Goal: Information Seeking & Learning: Learn about a topic

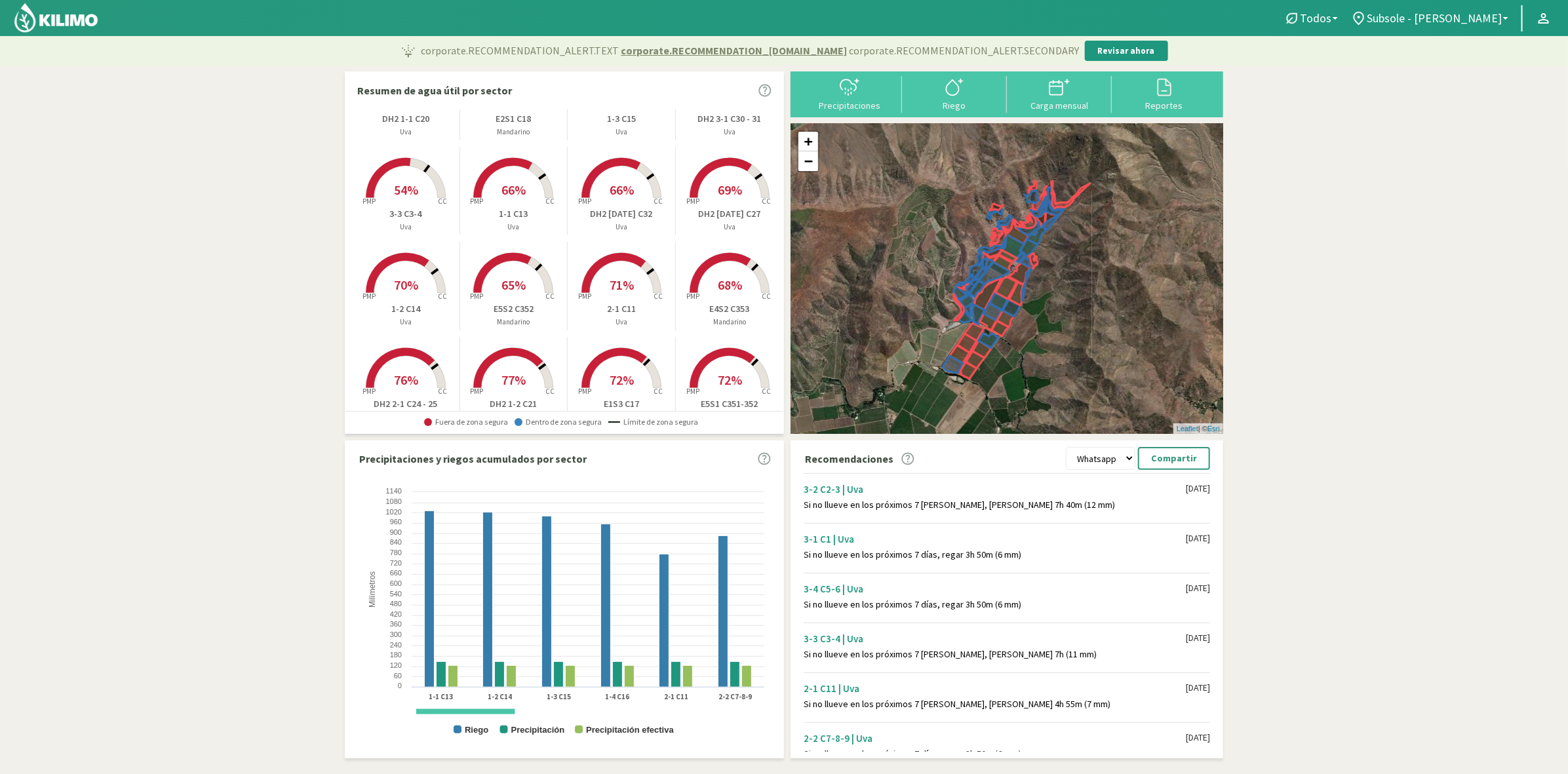
scroll to position [171, 0]
click at [627, 293] on rect at bounding box center [621, 293] width 105 height 105
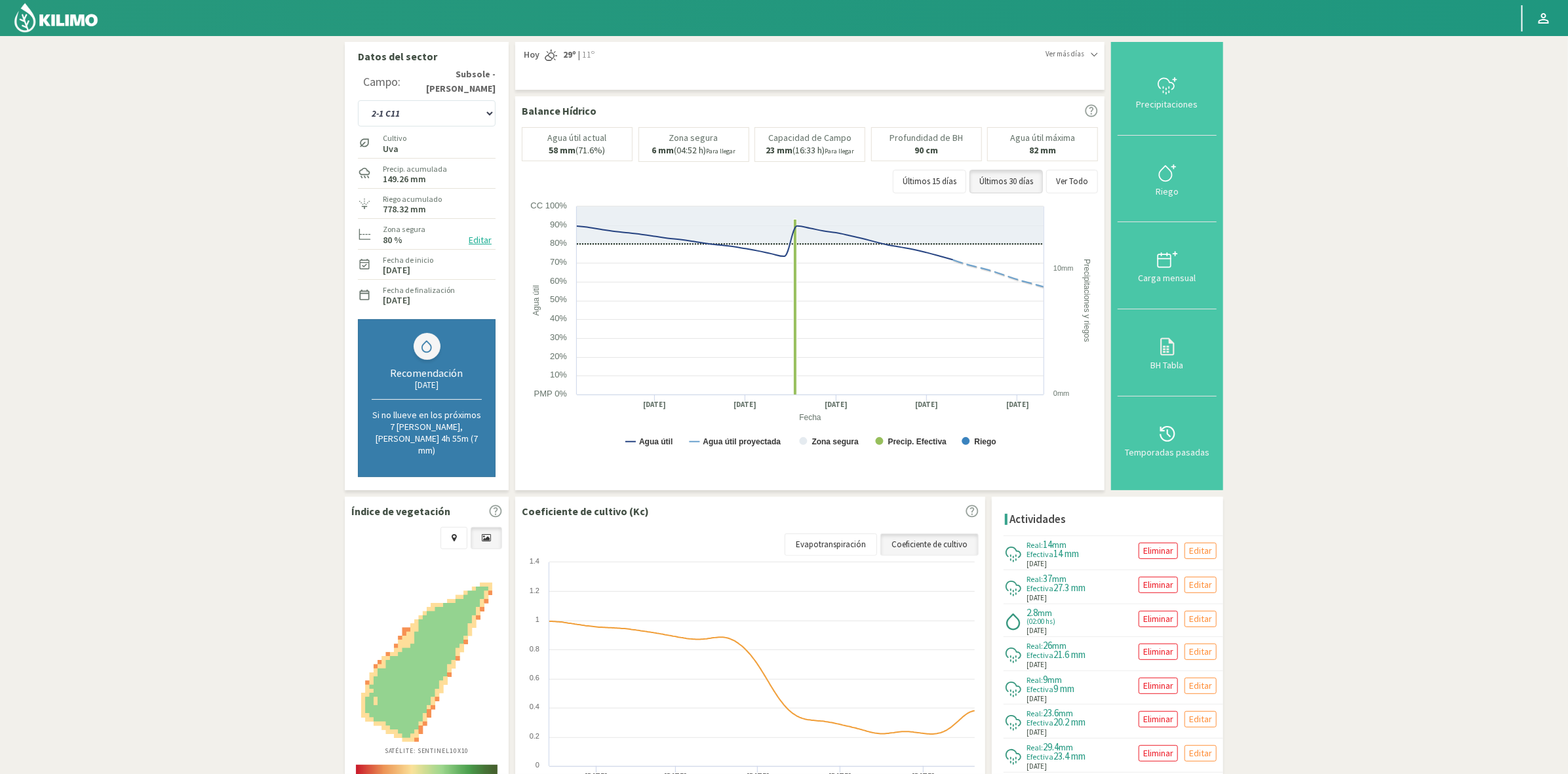
scroll to position [89, 0]
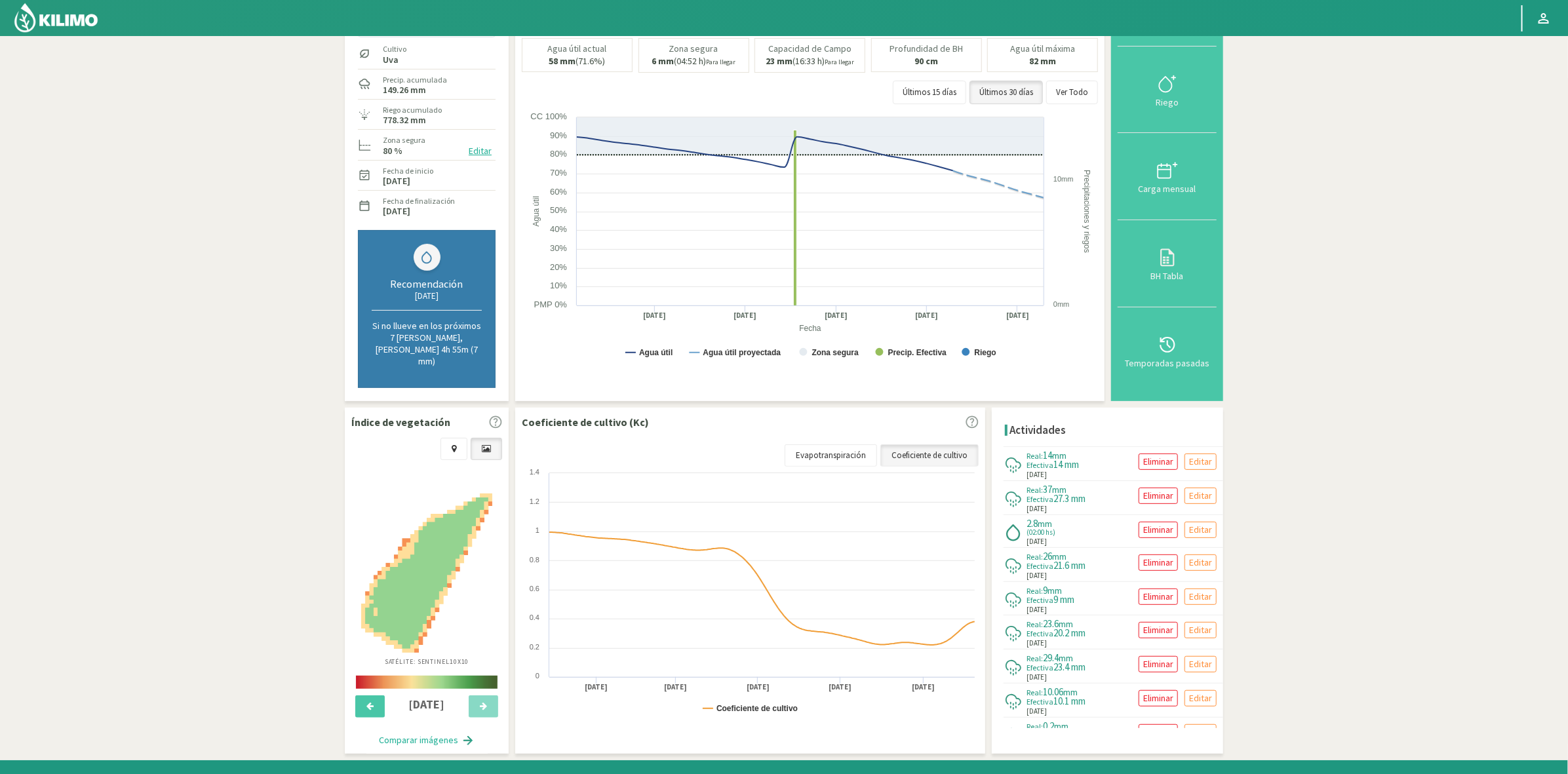
click at [479, 438] on link at bounding box center [486, 448] width 32 height 22
click at [459, 438] on link at bounding box center [454, 448] width 27 height 22
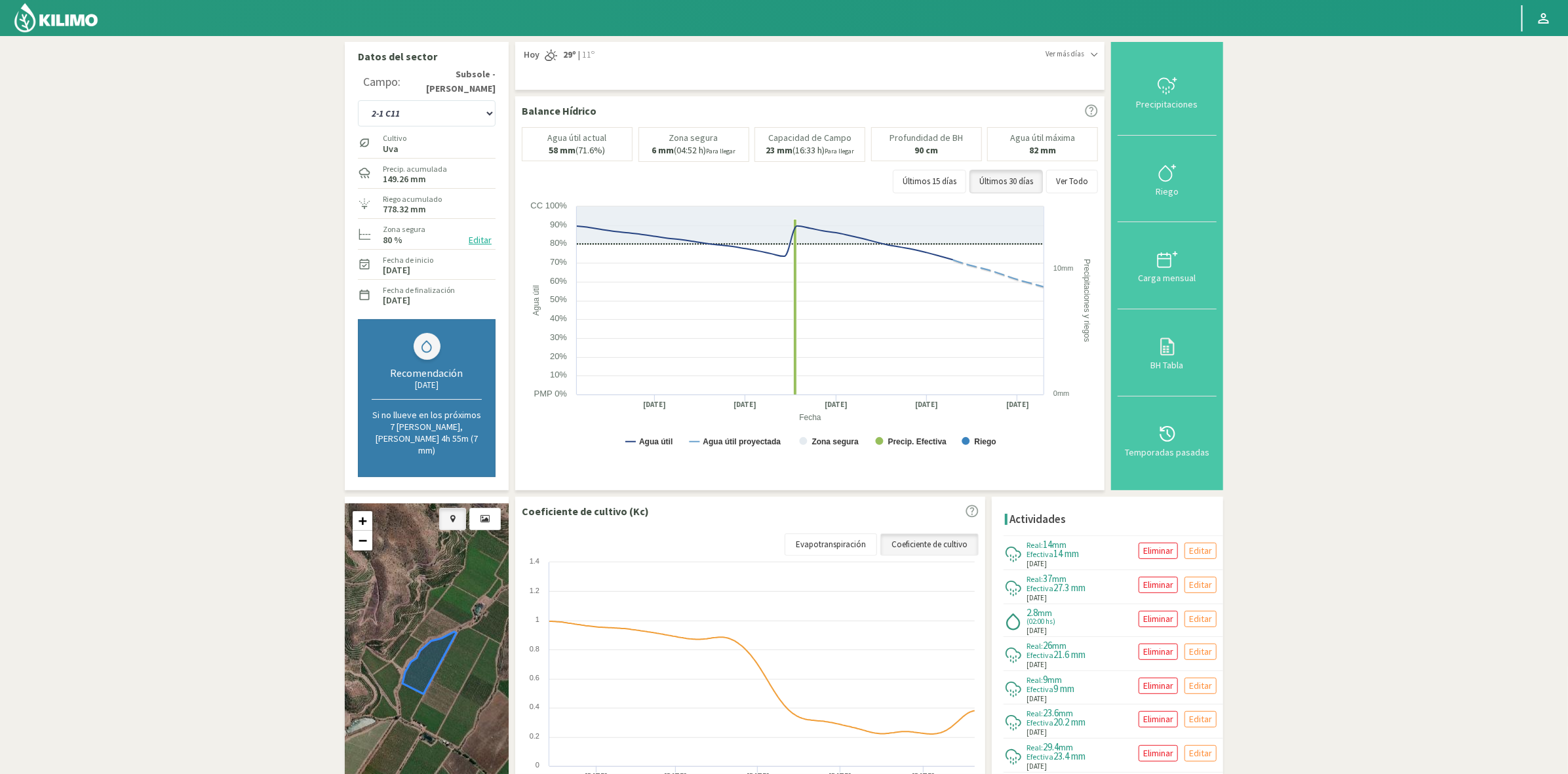
scroll to position [75, 0]
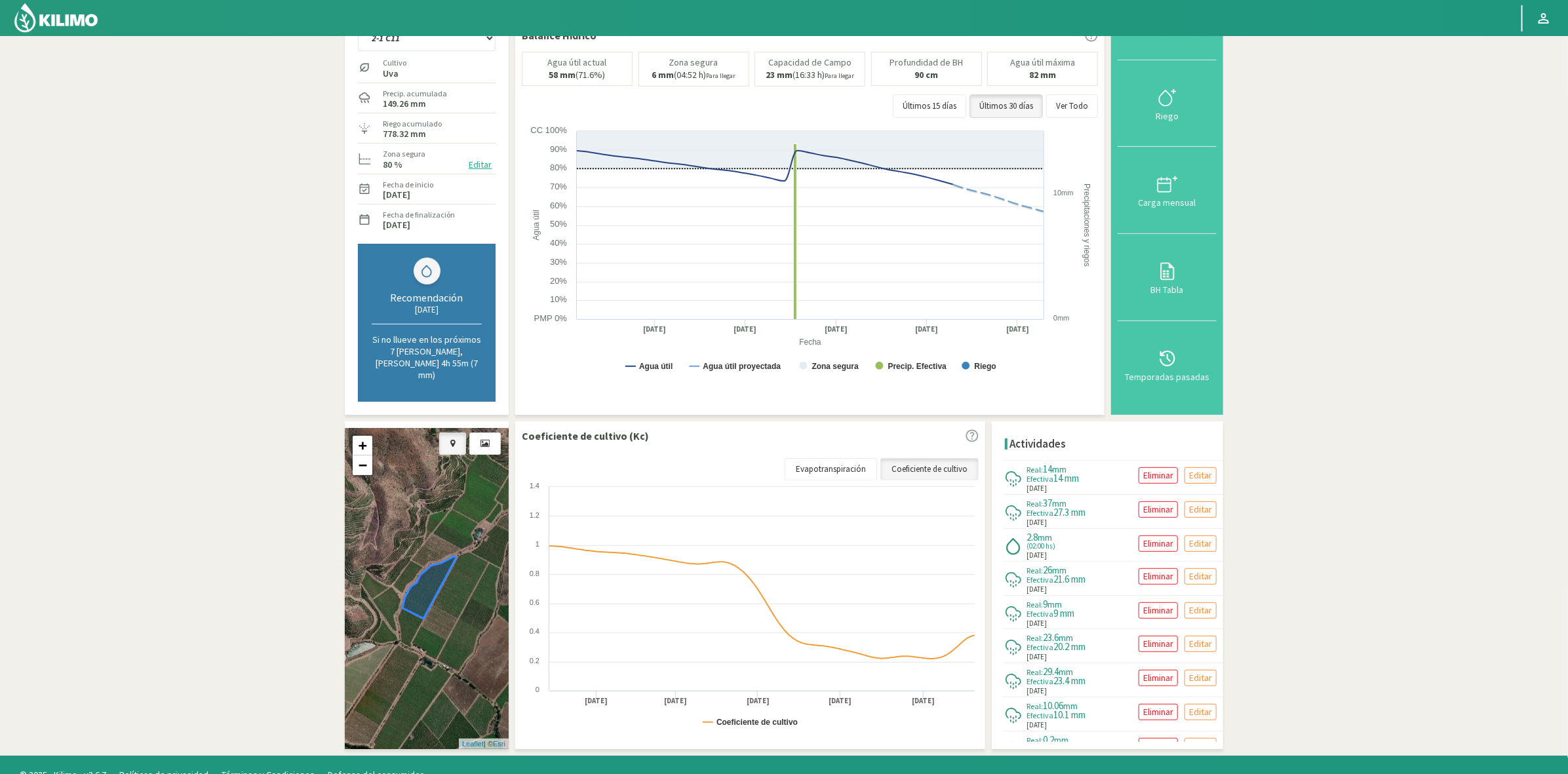
click at [444, 593] on div "+ − Leaflet | © Esri" at bounding box center [426, 588] width 164 height 321
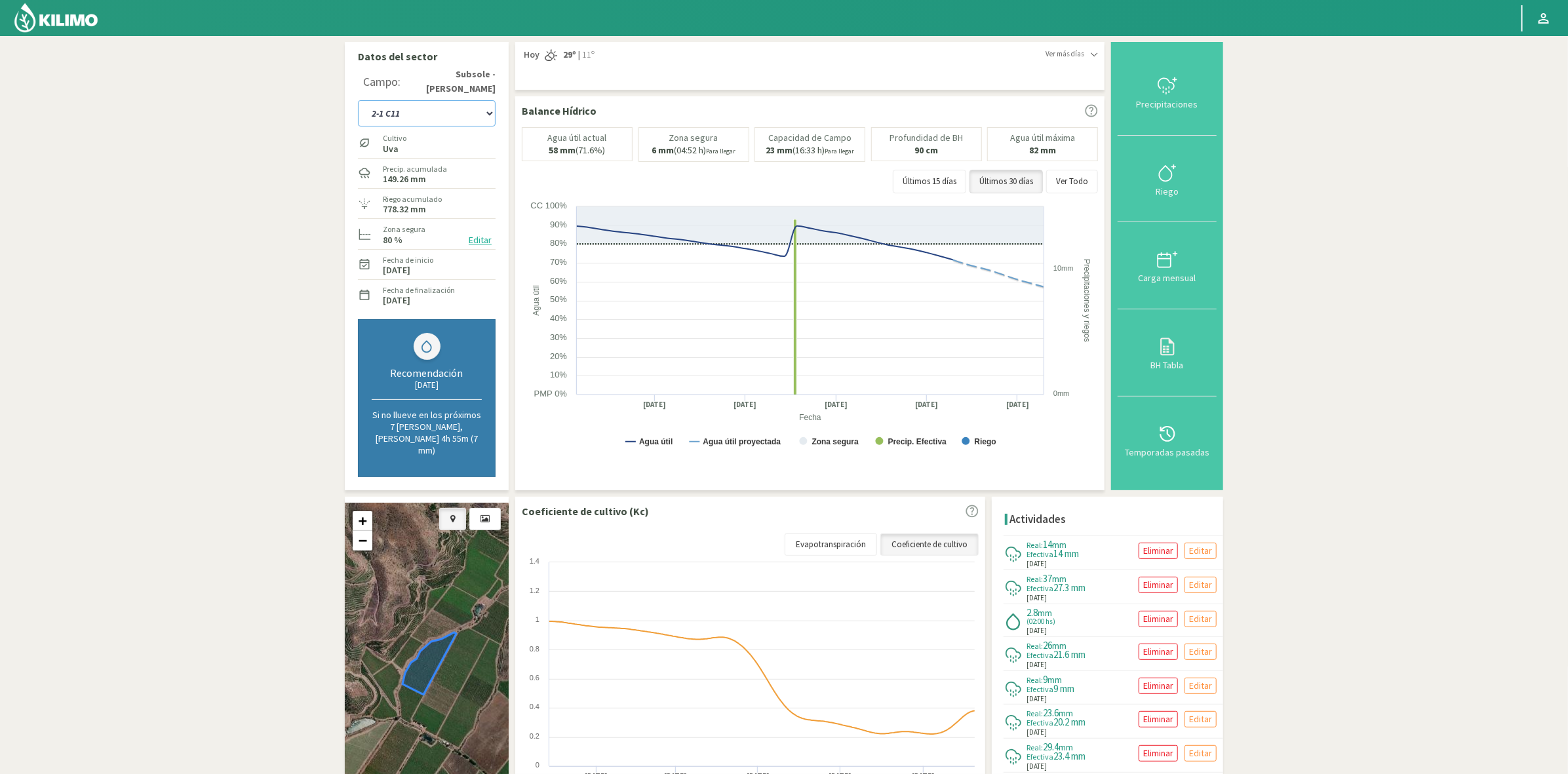
click at [481, 113] on select "1-1 C13 1-2 C14 1-3 C15 1-4 C16 2-1 C11 2-2 C7-8-9 2-3 C9-10-12 3-1 C1 3-2 C2-3…" at bounding box center [426, 113] width 138 height 26
click at [358, 100] on select "1-1 C13 1-2 C14 1-3 C15 1-4 C16 2-1 C11 2-2 C7-8-9 2-3 C9-10-12 3-1 C1 3-2 C2-3…" at bounding box center [426, 113] width 138 height 26
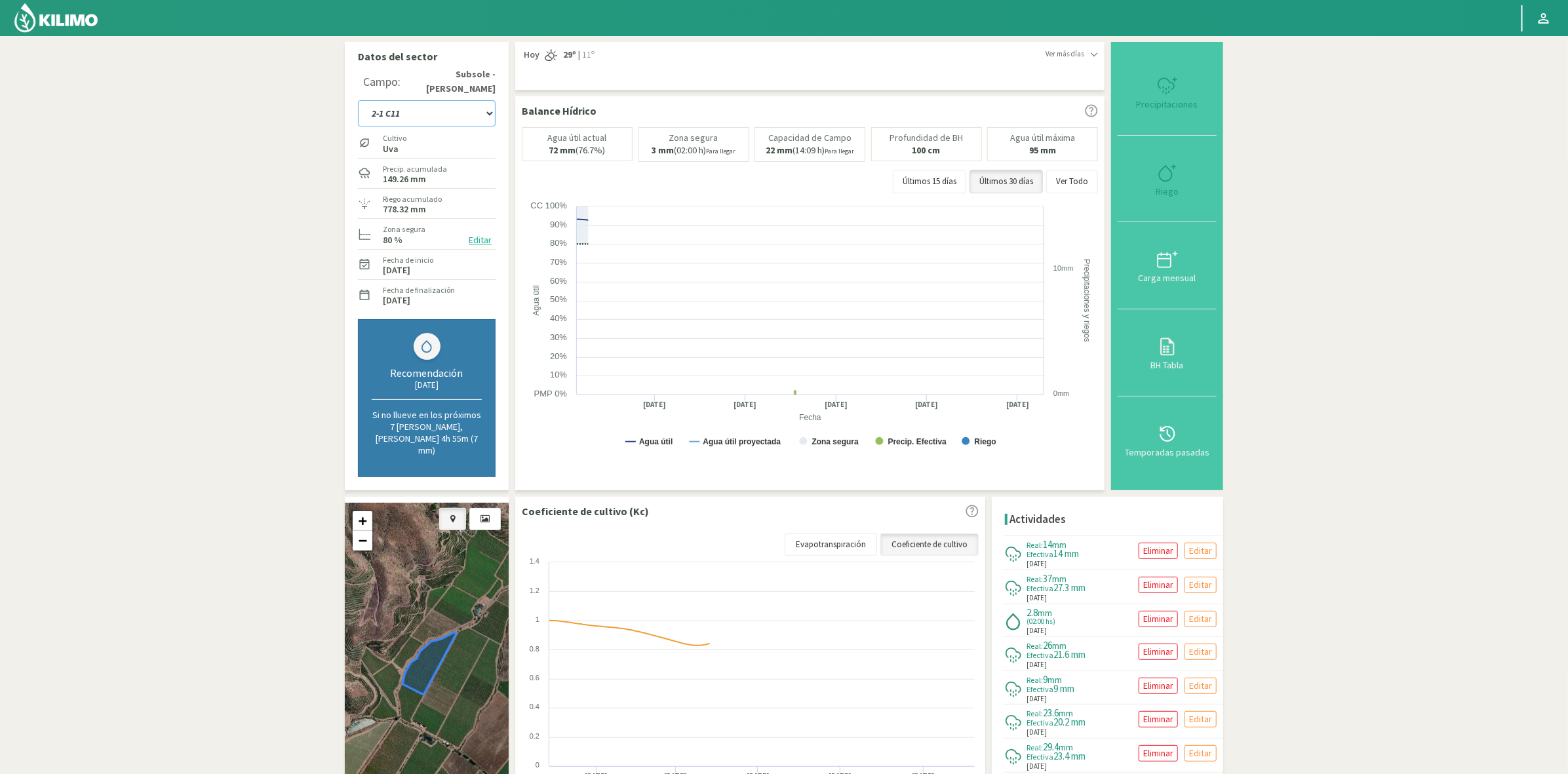
select select "64: Object"
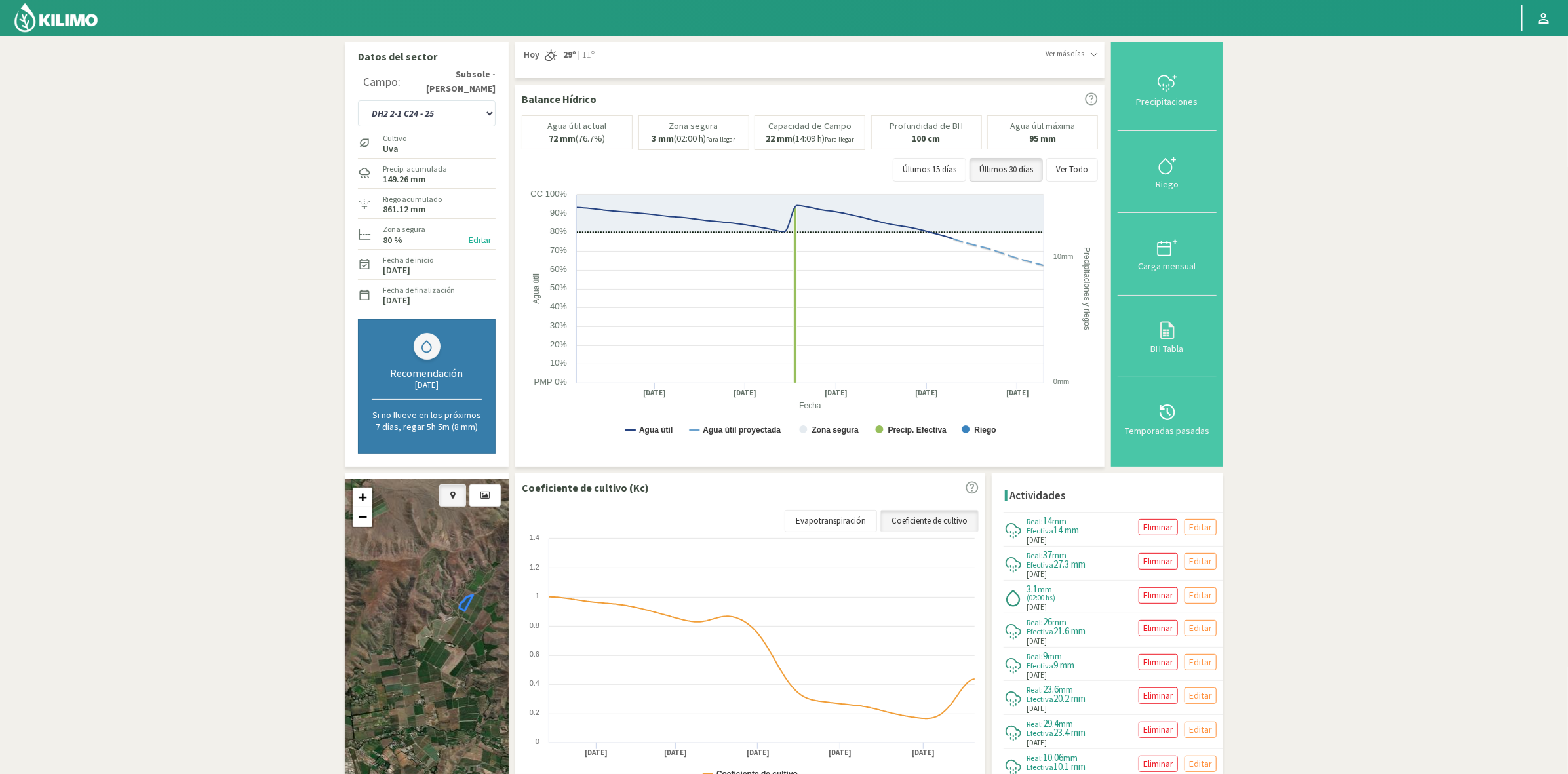
click at [459, 505] on div "+ − Leaflet | © Esri" at bounding box center [426, 640] width 164 height 321
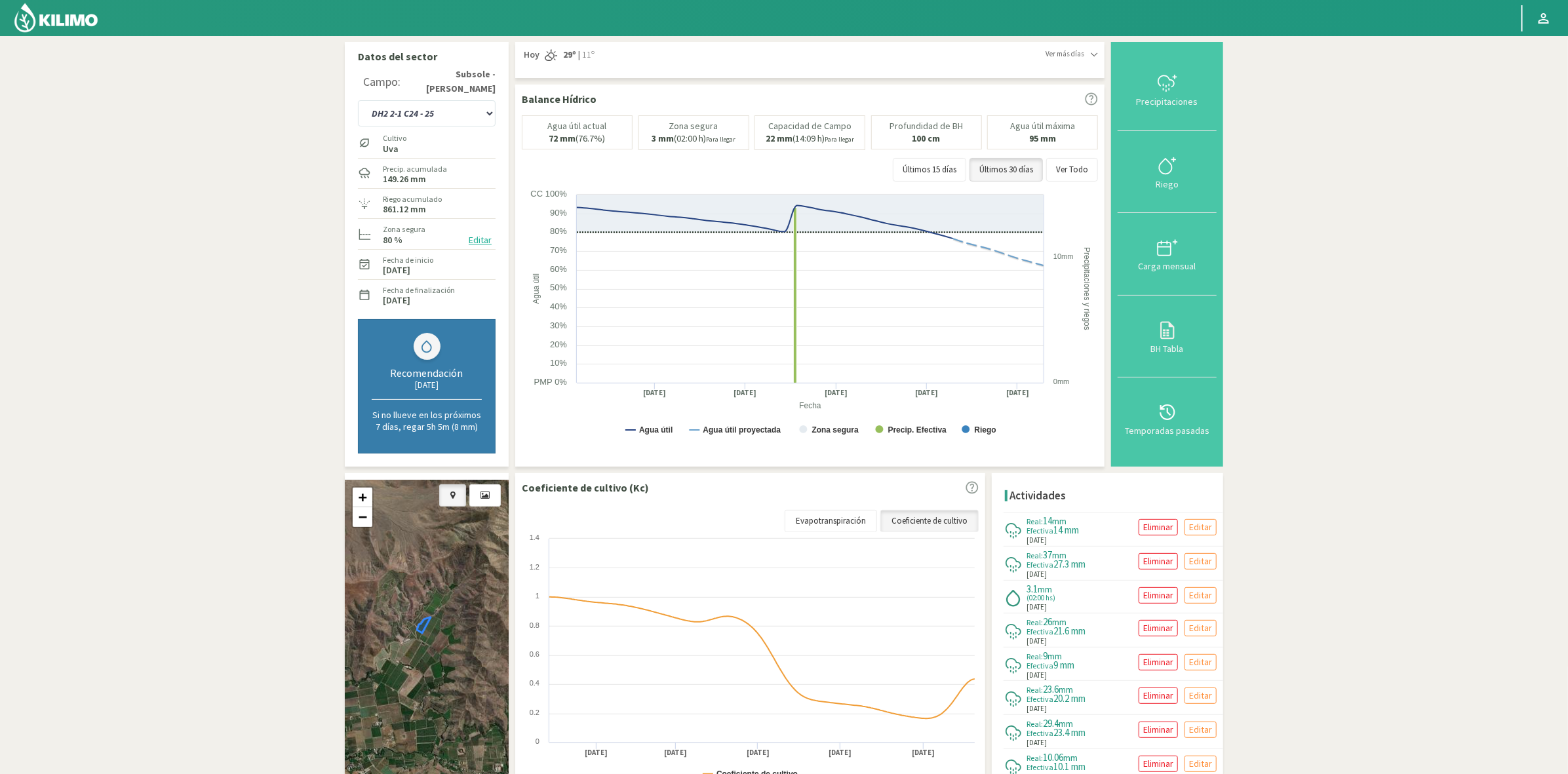
click at [452, 493] on icon at bounding box center [453, 495] width 5 height 9
click at [490, 495] on link at bounding box center [485, 495] width 32 height 22
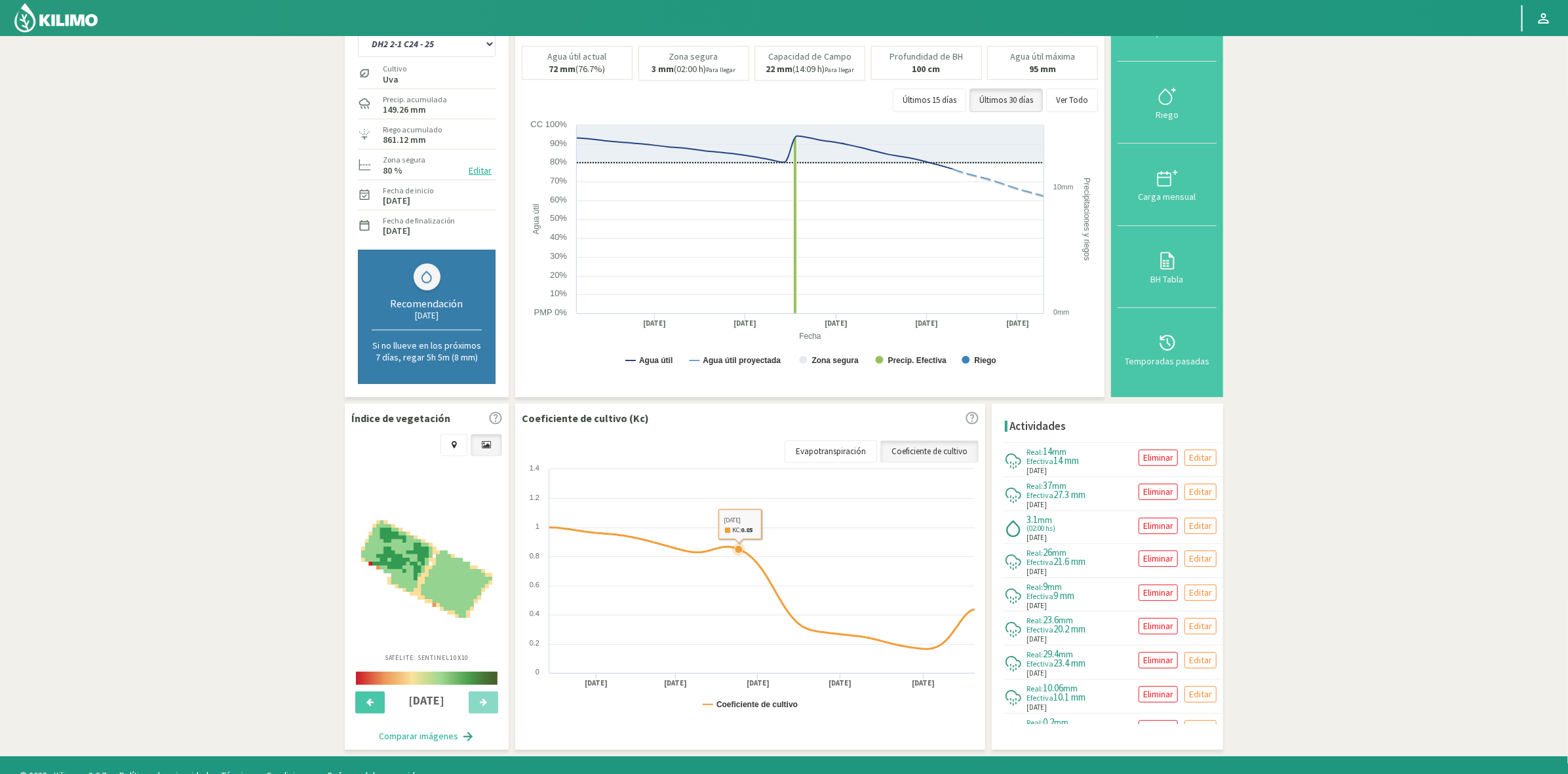
scroll to position [70, 0]
click at [446, 444] on link at bounding box center [454, 444] width 27 height 22
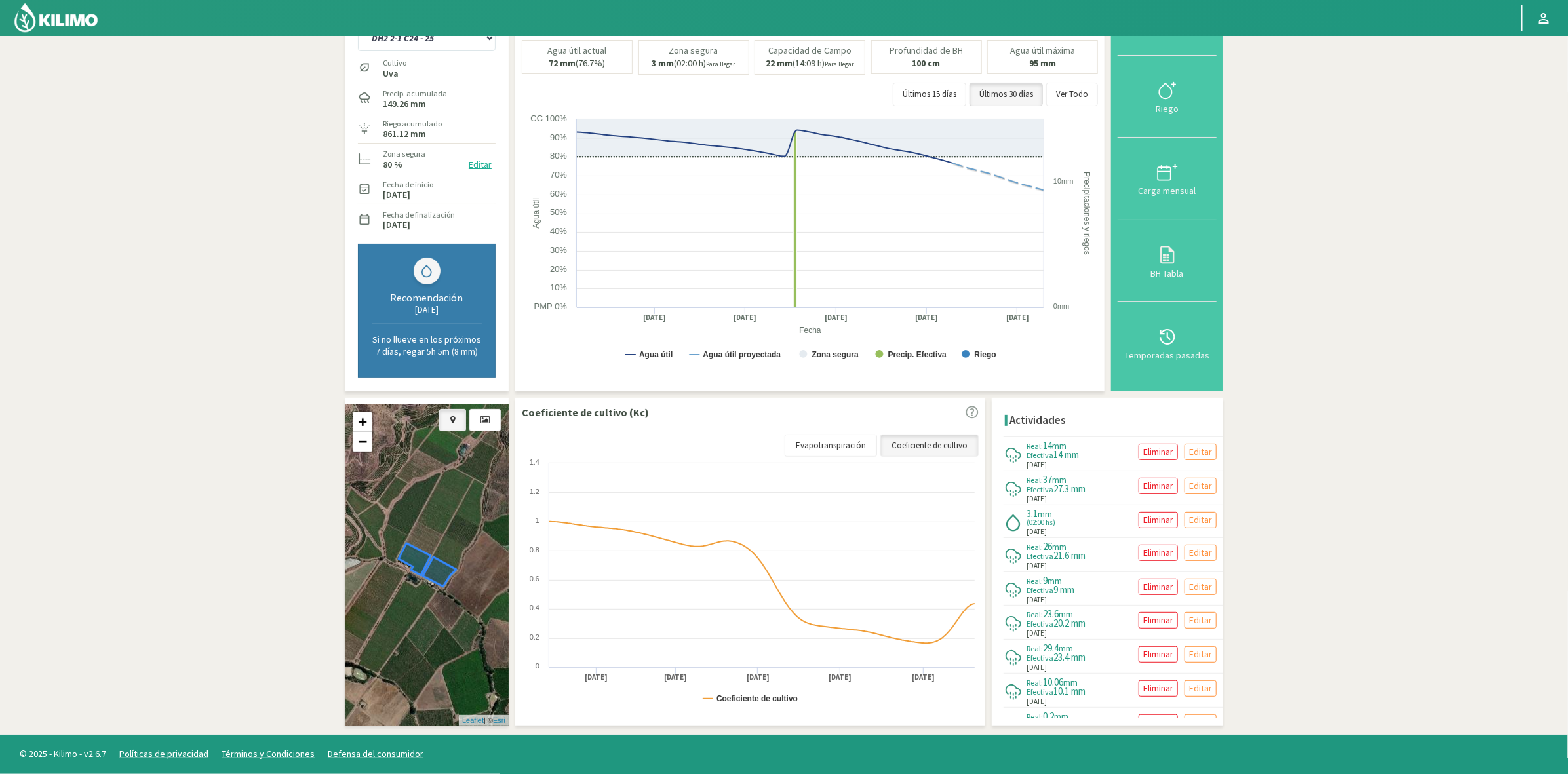
scroll to position [0, 0]
